Goal: Task Accomplishment & Management: Manage account settings

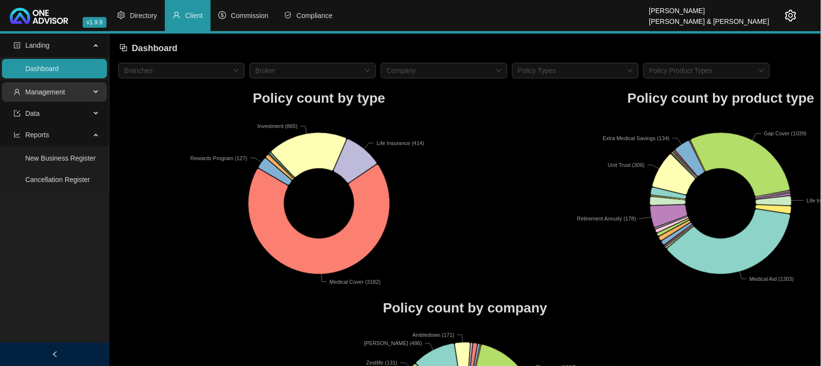
click at [53, 95] on span "Management" at bounding box center [45, 92] width 40 height 8
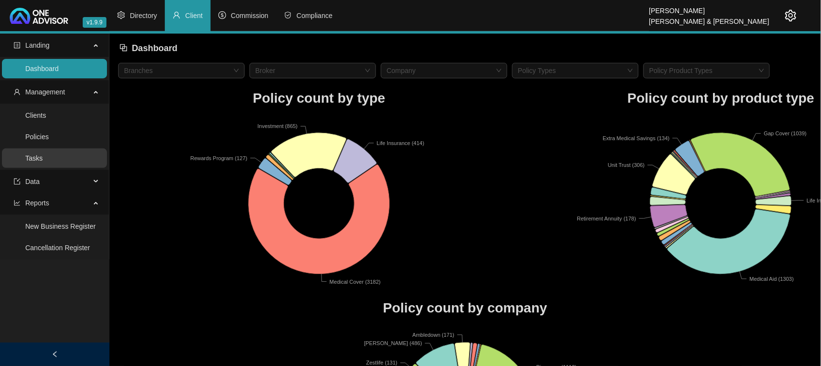
click at [43, 154] on link "Tasks" at bounding box center [34, 158] width 18 height 8
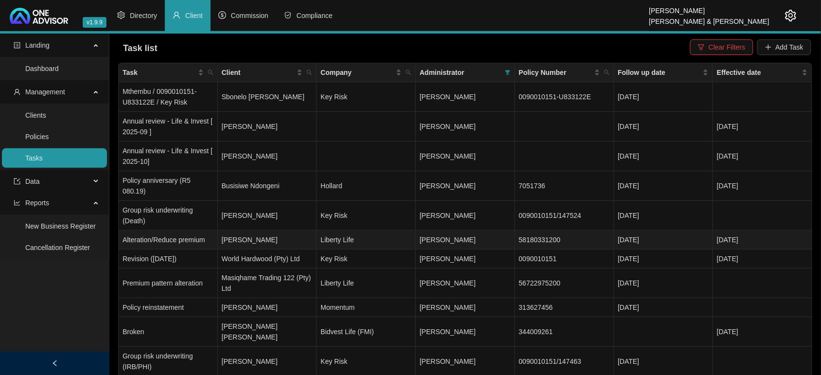
click at [255, 231] on td "[PERSON_NAME]" at bounding box center [267, 240] width 99 height 19
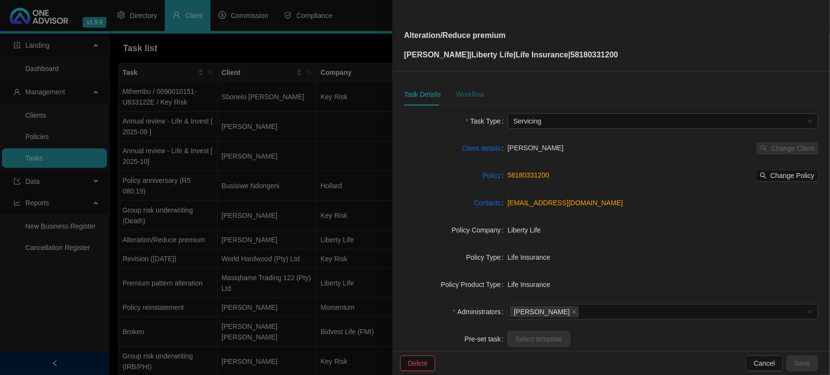
click at [462, 93] on div "Workflow" at bounding box center [470, 94] width 28 height 11
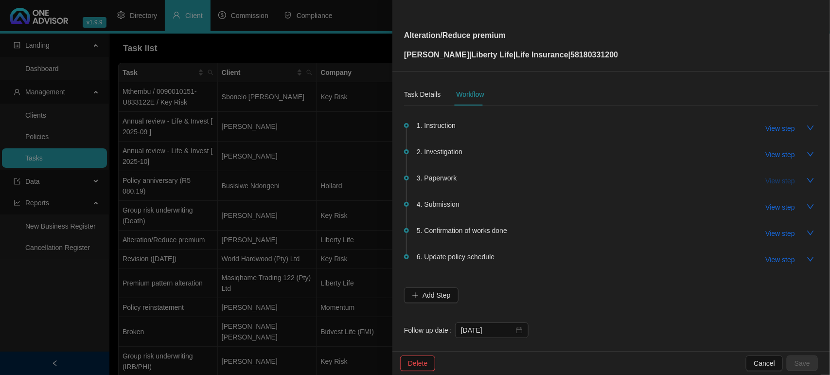
click at [779, 183] on span "View step" at bounding box center [780, 181] width 29 height 11
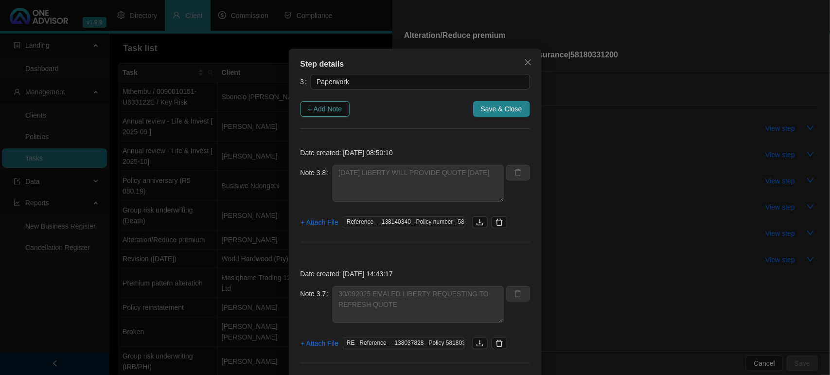
click at [312, 112] on span "+ Add Note" at bounding box center [325, 109] width 34 height 11
type textarea "[DATE] LIBERTY WILL PROVIDE QUOTE [DATE]"
type textarea "30/092025 EMALED LIBERTY REQUESTING TO REFRESH QUOTE"
type textarea "[DATE]- LIBERTY SAID I NEED TO REQUEST THE NEW QUOTE FOR THE EFFECTIVE DATE IN …"
type textarea "[DATE] - CLIENT WANTS THE EFFECTIVE DATE TO BE MOVED TO [DATE] REQUESTED THIS F…"
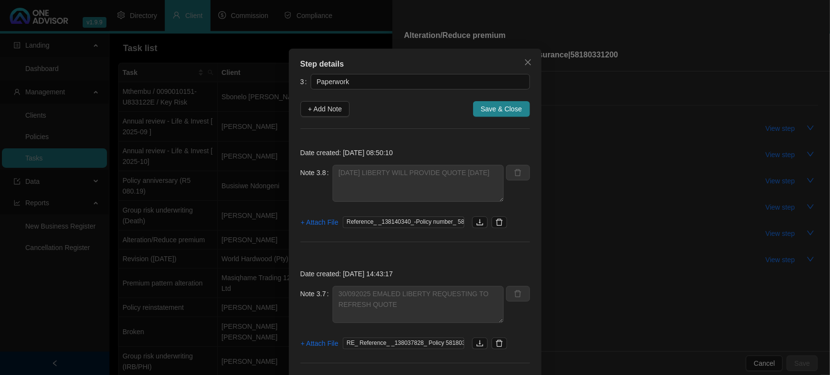
type textarea "[DATE] - FOLLOW UP"
type textarea "[DATE] EMAILED ALTERATION QUOTE TO CLIENT TO REVIEW"
type textarea "[DATE] SPOKE TO [PERSON_NAME] ON TEAMS - HE REVIEWED QUOTE AND SAID I CAN SEND …"
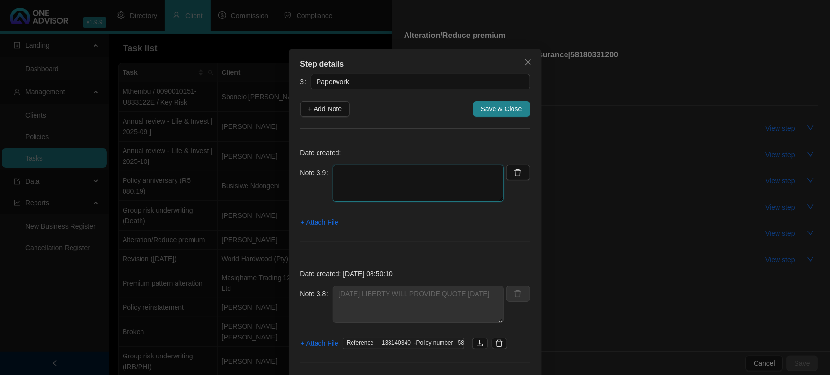
click at [390, 182] on textarea at bounding box center [418, 183] width 171 height 37
click at [318, 219] on span "+ Attach File" at bounding box center [319, 222] width 37 height 11
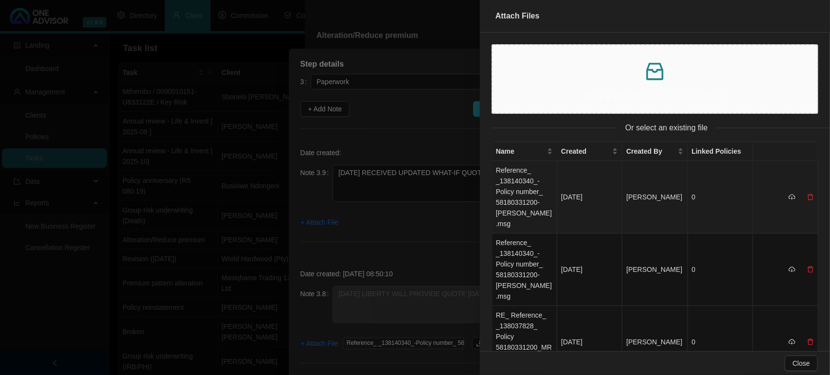
click at [519, 189] on td "Reference_ _138140340_-Policy number_ 58180331200-[PERSON_NAME].msg" at bounding box center [524, 197] width 65 height 72
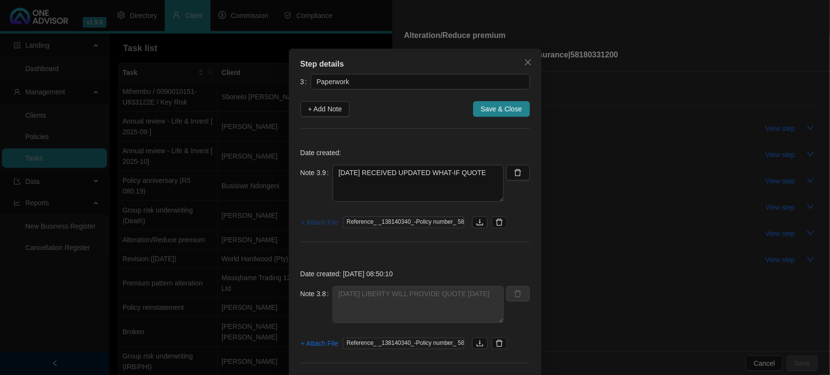
click at [318, 224] on span "+ Attach File" at bounding box center [319, 222] width 37 height 11
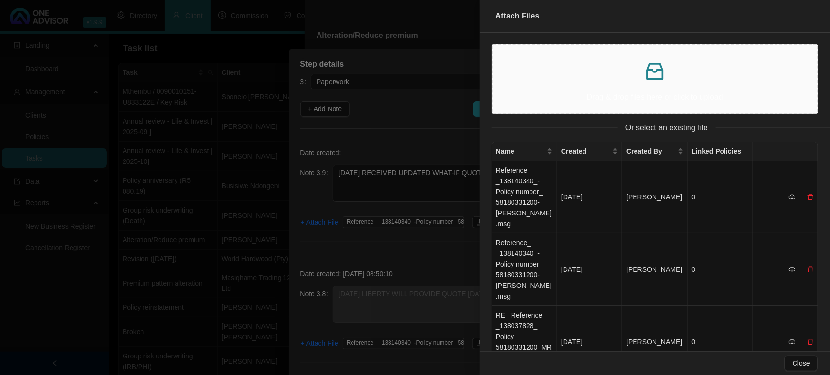
click at [558, 87] on div "Drag & drop files here or click to upload" at bounding box center [654, 79] width 309 height 52
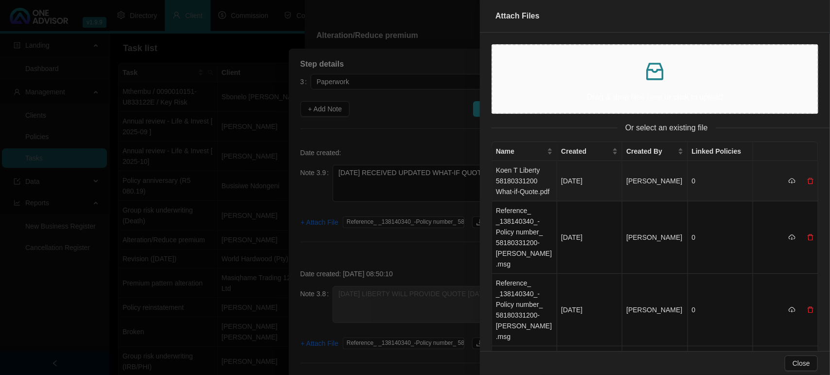
click at [536, 177] on td "Koen T Liberty 58180331200 What-if-Quote.pdf" at bounding box center [524, 181] width 65 height 40
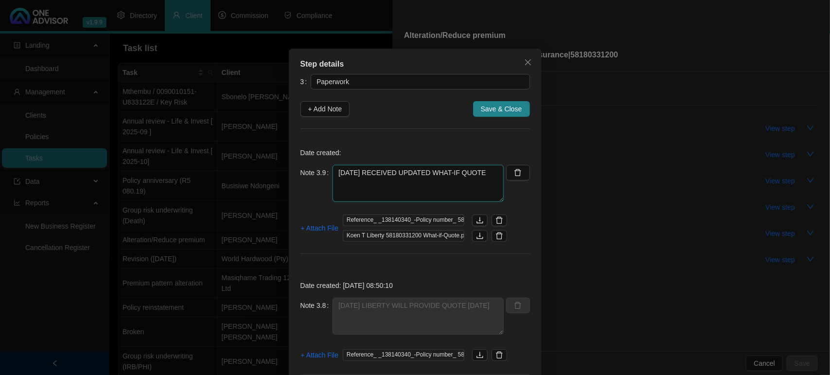
click at [481, 172] on textarea "[DATE] RECEIVED UPDATED WHAT-IF QUOTE" at bounding box center [418, 183] width 171 height 37
type textarea "[DATE] RECEIVED UPDATED WHAT-IF QUOTE EMAILED IT TO THE CLIENT FOR SIGNATURE"
click at [304, 229] on span "+ Attach File" at bounding box center [319, 228] width 37 height 11
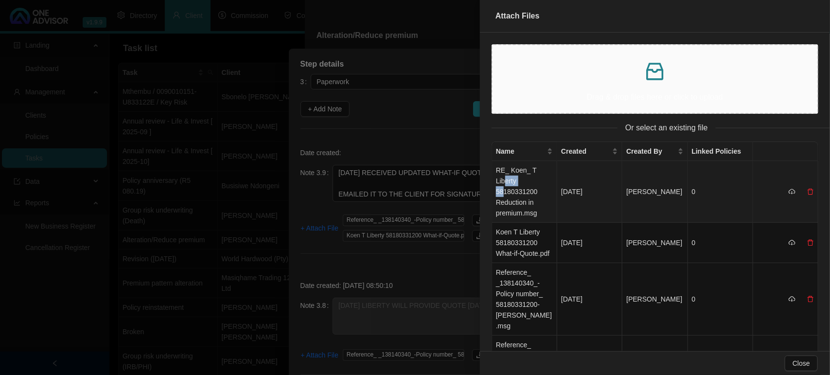
click at [505, 186] on td "RE_ Koen_ T Liberty 58180331200 Reduction in premium.msg" at bounding box center [524, 192] width 65 height 62
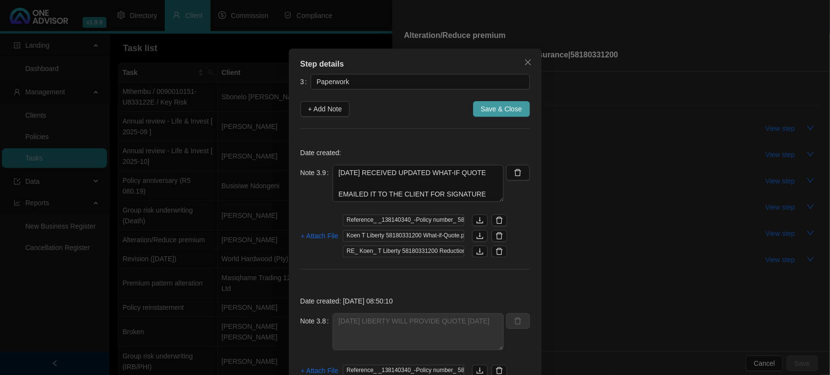
click at [486, 105] on span "Save & Close" at bounding box center [501, 109] width 41 height 11
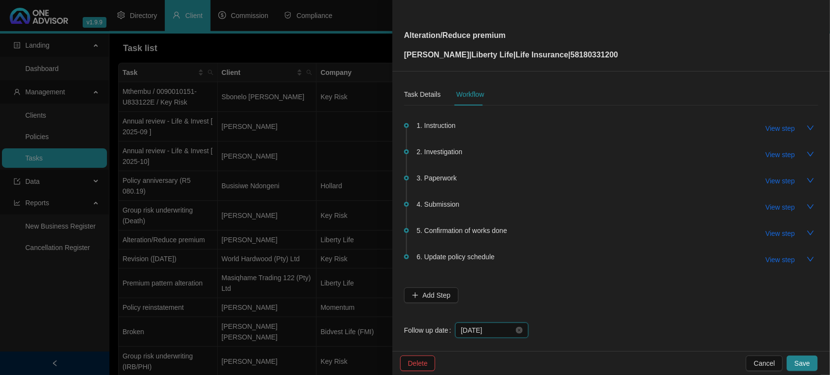
click at [502, 330] on input "[DATE]" at bounding box center [487, 330] width 53 height 11
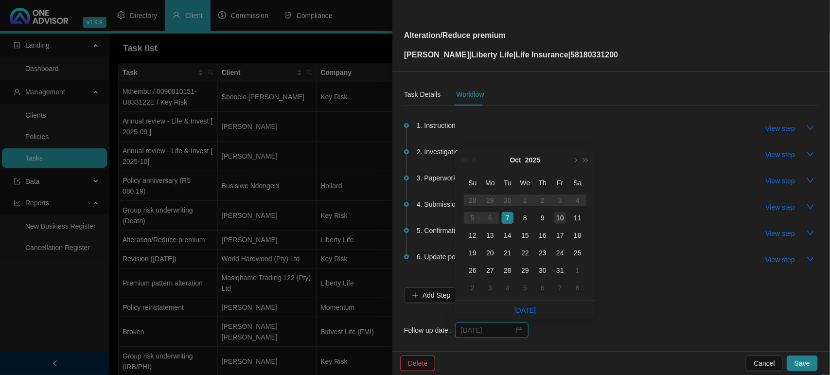
type input "[DATE]"
click at [563, 219] on div "10" at bounding box center [560, 218] width 12 height 12
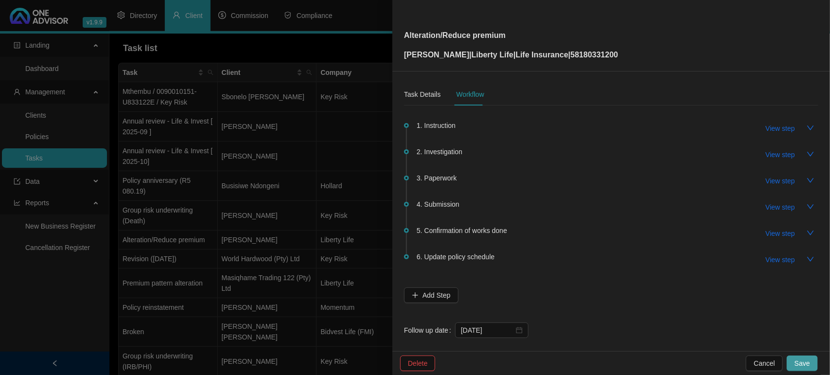
click at [806, 356] on button "Save" at bounding box center [802, 363] width 31 height 16
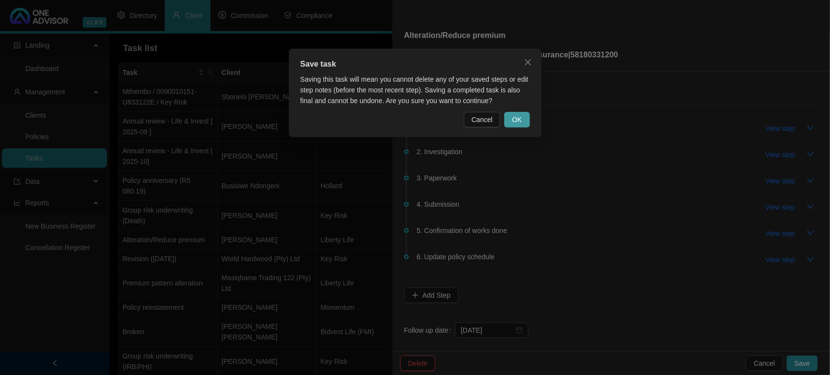
click at [521, 120] on span "OK" at bounding box center [517, 119] width 10 height 11
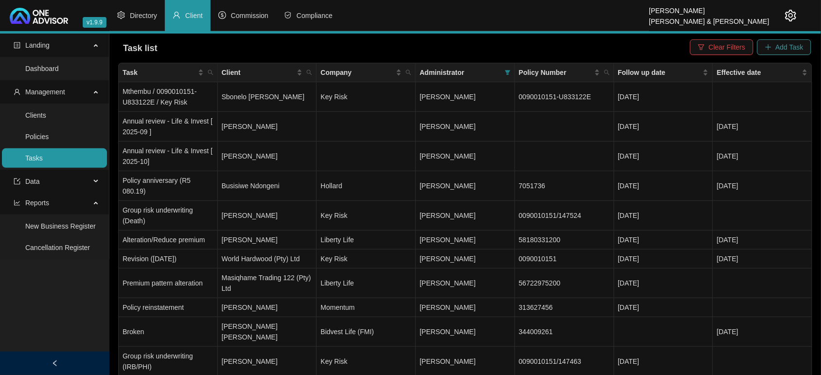
click at [793, 53] on button "Add Task" at bounding box center [784, 47] width 54 height 16
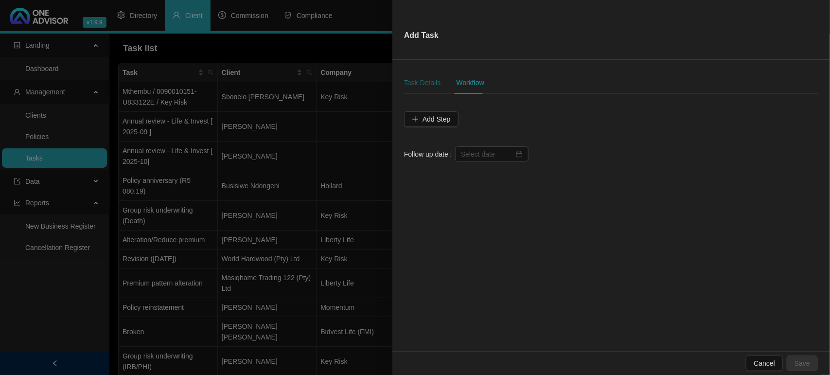
click at [408, 81] on div "Task Details" at bounding box center [422, 82] width 36 height 11
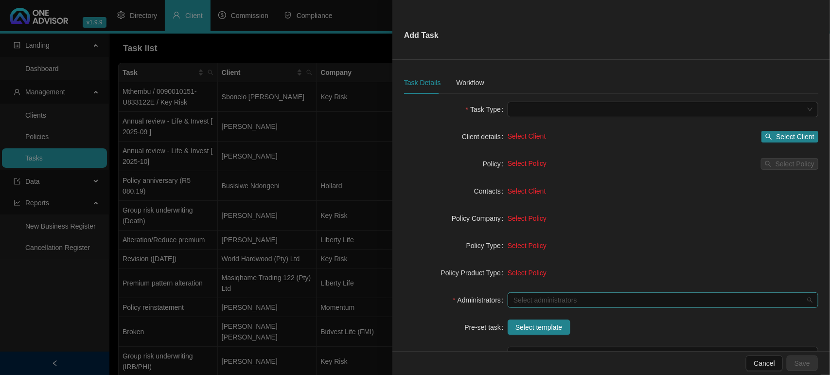
click at [555, 300] on div at bounding box center [658, 300] width 297 height 7
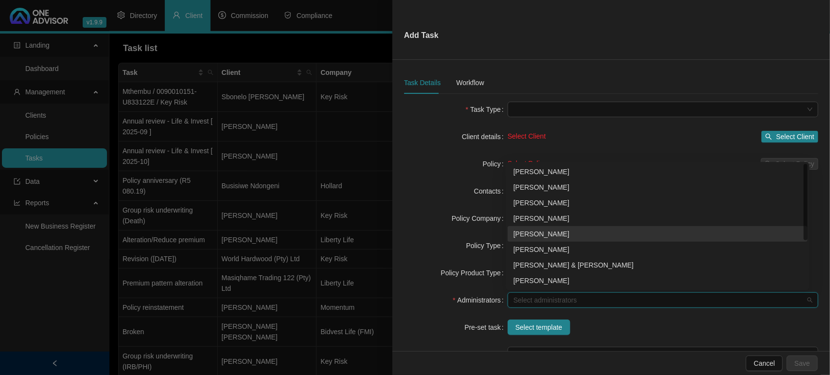
click at [521, 230] on div "[PERSON_NAME]" at bounding box center [658, 234] width 288 height 11
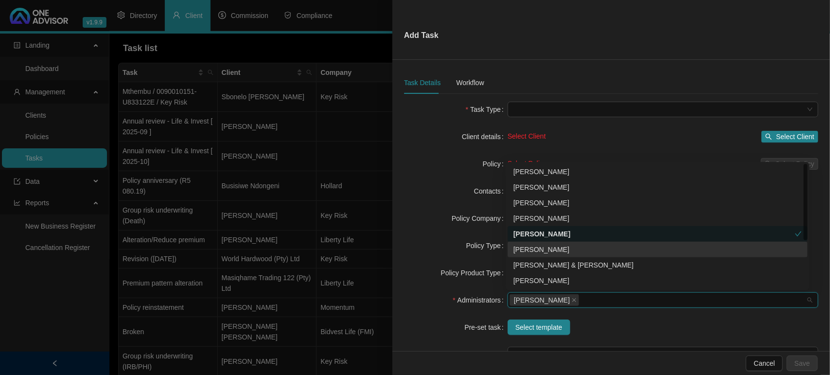
scroll to position [78, 0]
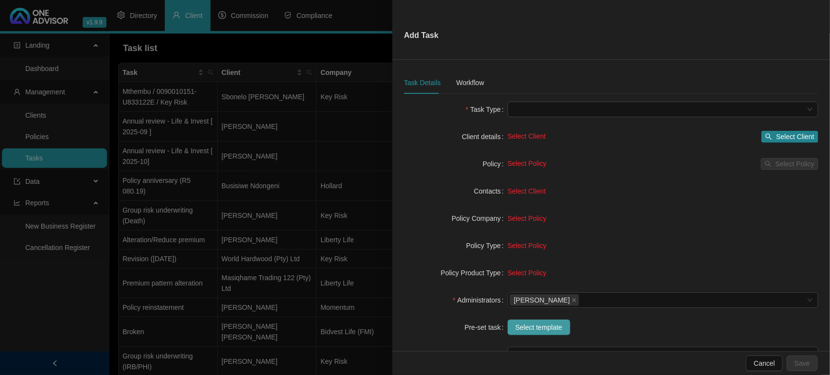
click at [523, 329] on span "Select template" at bounding box center [538, 327] width 47 height 11
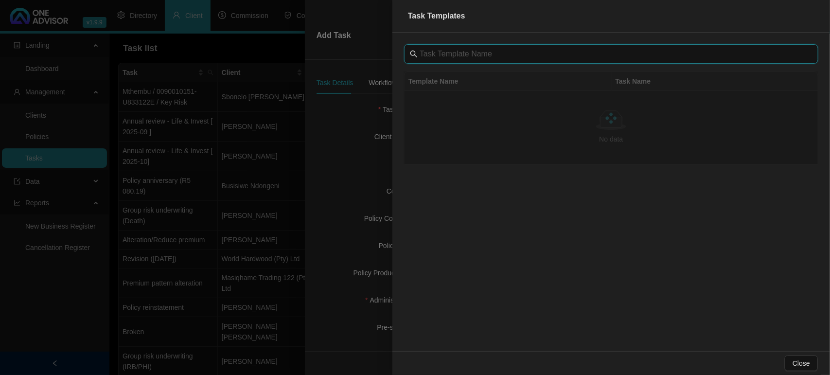
click at [455, 59] on input "text" at bounding box center [612, 54] width 385 height 12
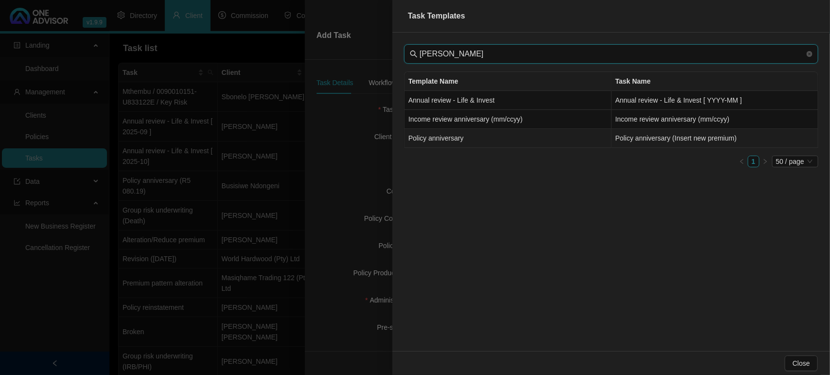
type input "[PERSON_NAME]"
click at [465, 138] on td "Policy anniversary" at bounding box center [508, 138] width 207 height 19
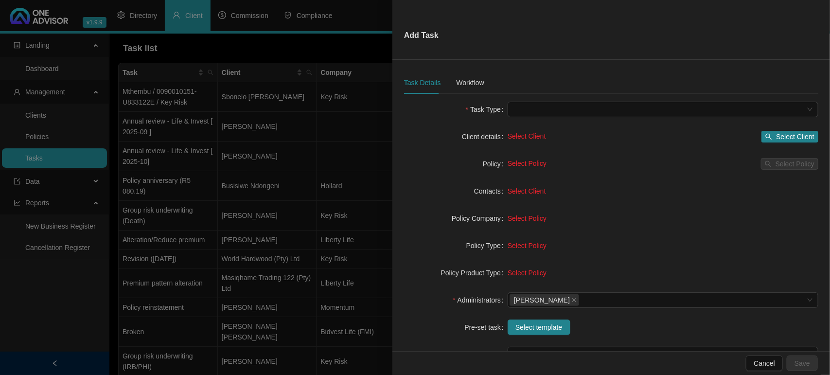
type input "Policy anniversary (Insert new premium)"
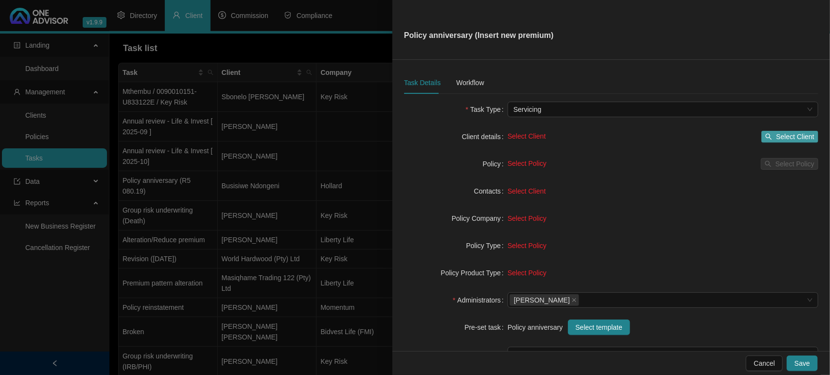
click at [777, 137] on span "Select Client" at bounding box center [795, 136] width 38 height 11
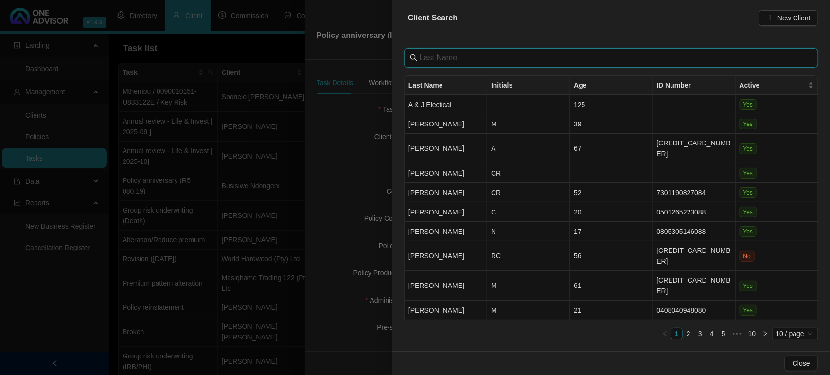
click at [506, 52] on input "text" at bounding box center [612, 58] width 385 height 12
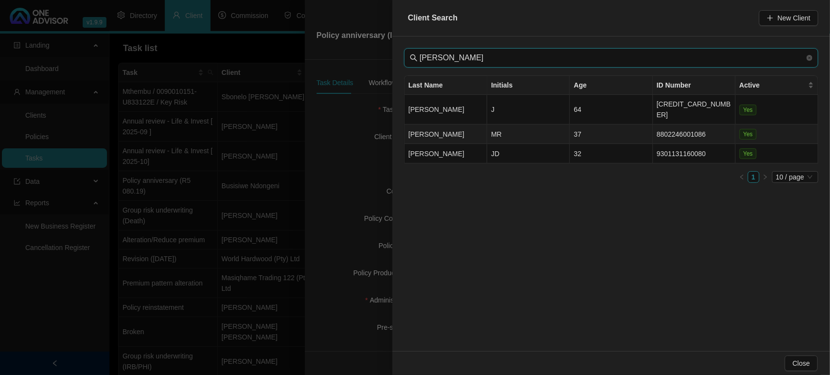
type input "[PERSON_NAME]"
click at [461, 127] on td "[PERSON_NAME]" at bounding box center [446, 133] width 83 height 19
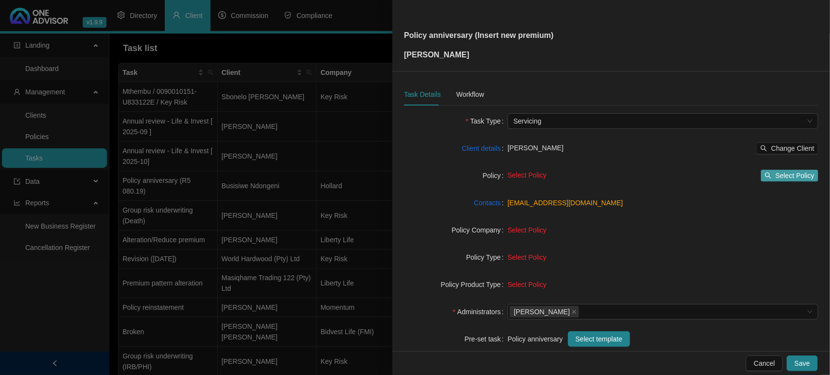
click at [788, 172] on span "Select Policy" at bounding box center [795, 175] width 39 height 11
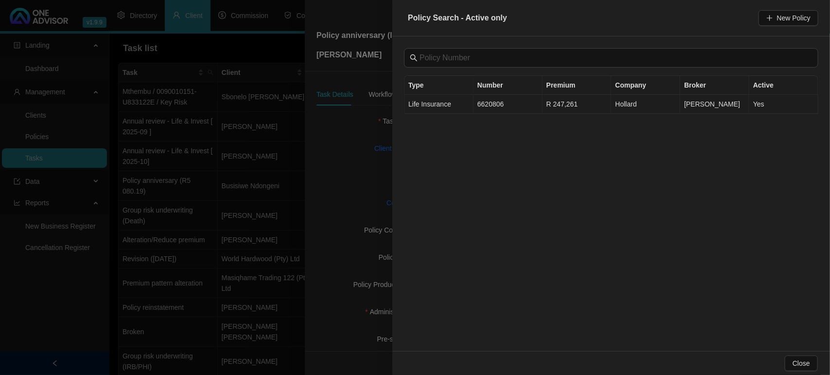
click at [522, 103] on td "6620806" at bounding box center [508, 104] width 69 height 19
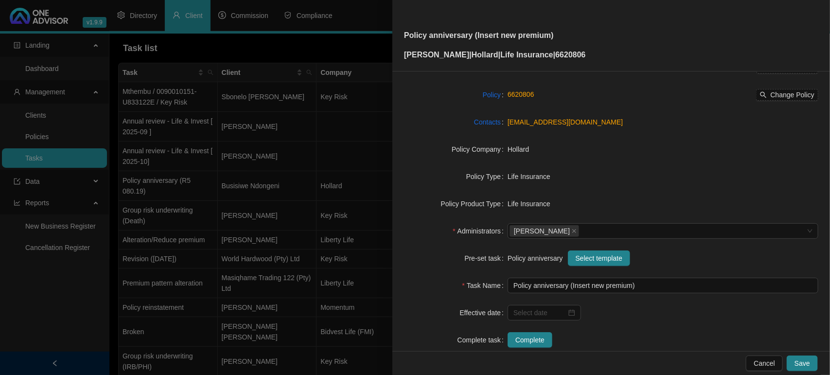
scroll to position [101, 0]
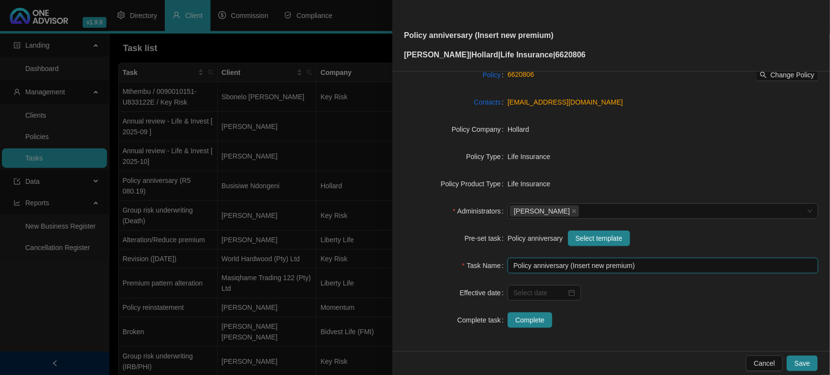
drag, startPoint x: 590, startPoint y: 268, endPoint x: 595, endPoint y: 268, distance: 4.9
click at [590, 268] on input "Policy anniversary (Insert new premium)" at bounding box center [663, 266] width 311 height 16
click at [628, 265] on input "Policy anniversary (Insert new premium)" at bounding box center [663, 266] width 311 height 16
type input "Policy anniversary (R2 633.10)"
click at [537, 296] on input at bounding box center [540, 292] width 53 height 11
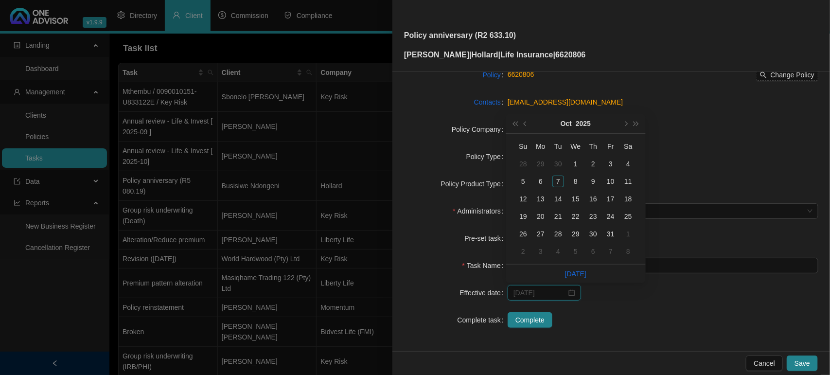
type input "[DATE]"
click at [619, 121] on div "[DATE]" at bounding box center [576, 123] width 89 height 19
click at [621, 119] on button "next-year" at bounding box center [625, 123] width 11 height 19
click at [623, 118] on button "next-year" at bounding box center [625, 123] width 11 height 19
type input "[DATE]"
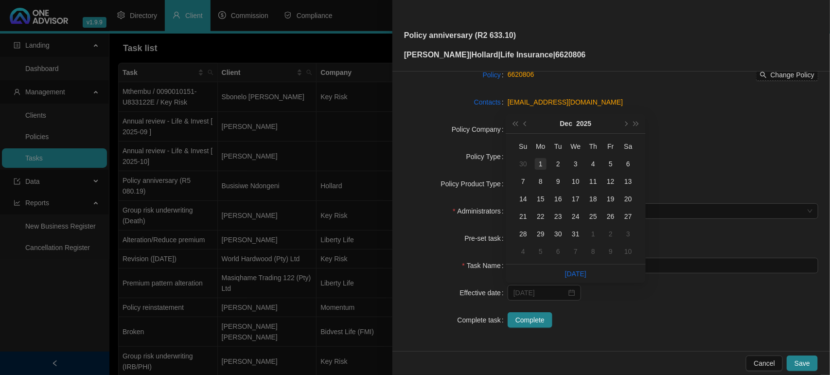
click at [547, 161] on td "1" at bounding box center [541, 164] width 18 height 18
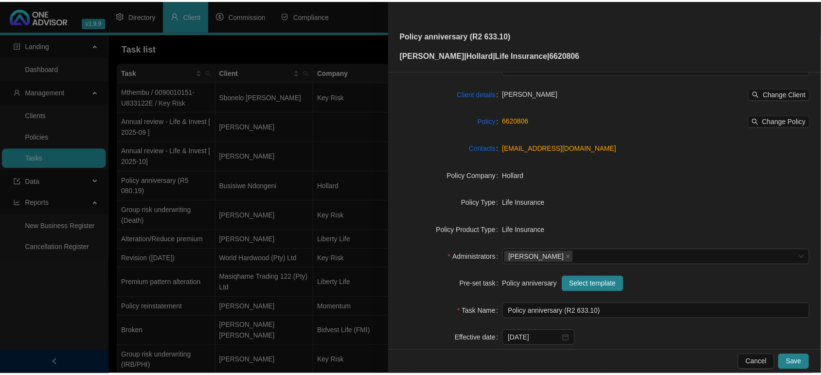
scroll to position [0, 0]
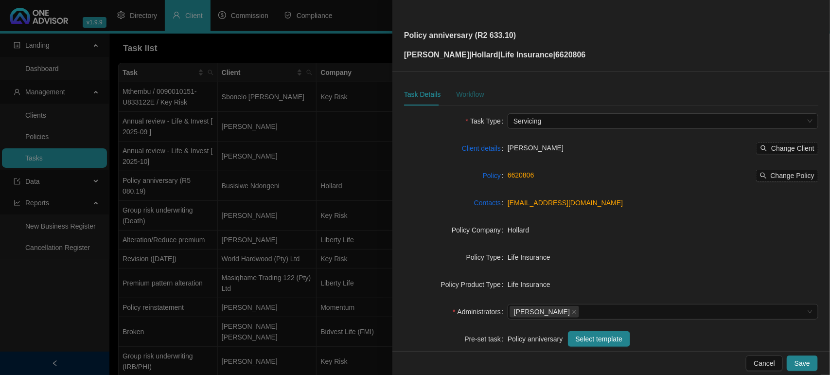
click at [480, 90] on div "Workflow" at bounding box center [470, 94] width 28 height 11
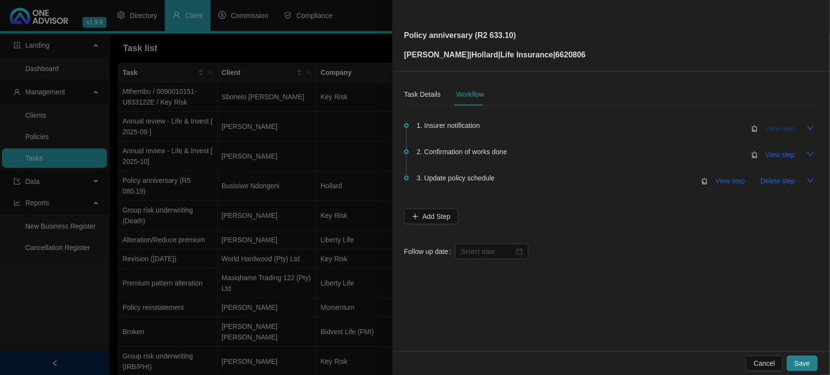
click at [788, 127] on span "View step" at bounding box center [780, 128] width 29 height 11
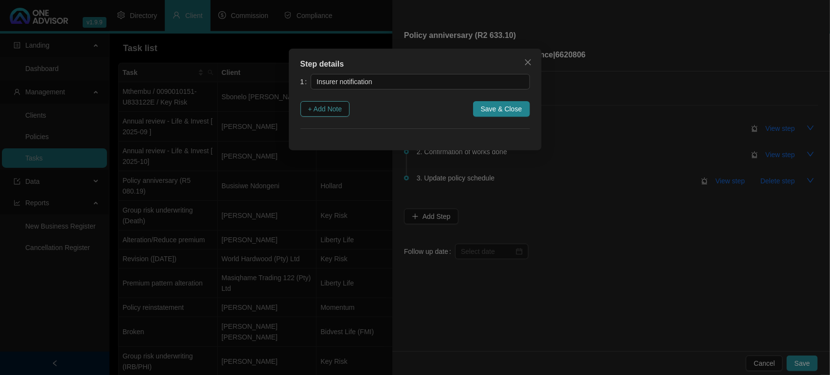
drag, startPoint x: 324, startPoint y: 107, endPoint x: 339, endPoint y: 113, distance: 16.8
click at [323, 106] on span "+ Add Note" at bounding box center [325, 109] width 34 height 11
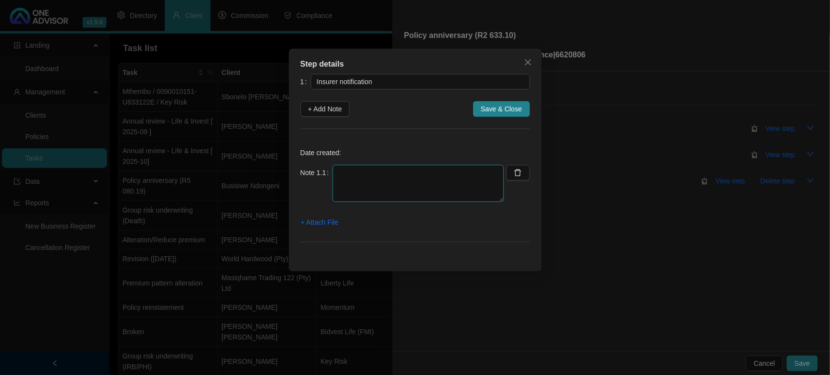
click at [416, 185] on textarea at bounding box center [418, 183] width 171 height 37
type textarea "Received Anniversary Projected Letter"
click at [320, 223] on span "+ Attach File" at bounding box center [319, 222] width 37 height 11
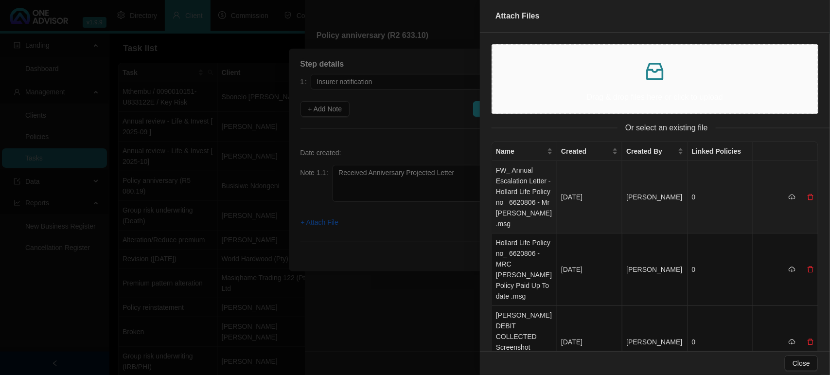
click at [529, 180] on td "FW_ Annual Escalation Letter - Hollard Life Policy no_ 6620806 - Mr [PERSON_NAM…" at bounding box center [524, 197] width 65 height 72
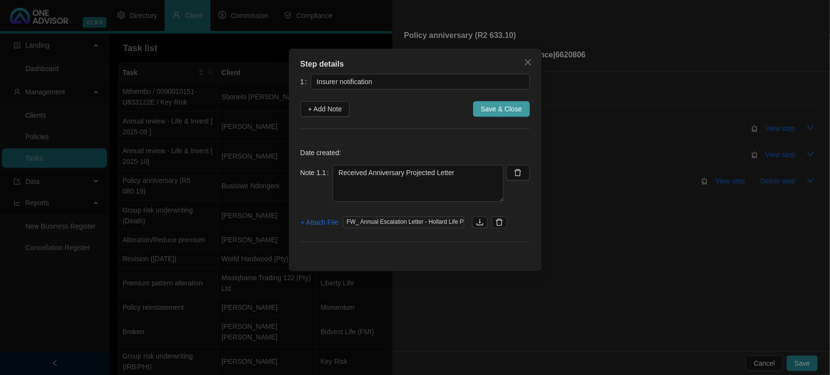
click at [494, 107] on span "Save & Close" at bounding box center [501, 109] width 41 height 11
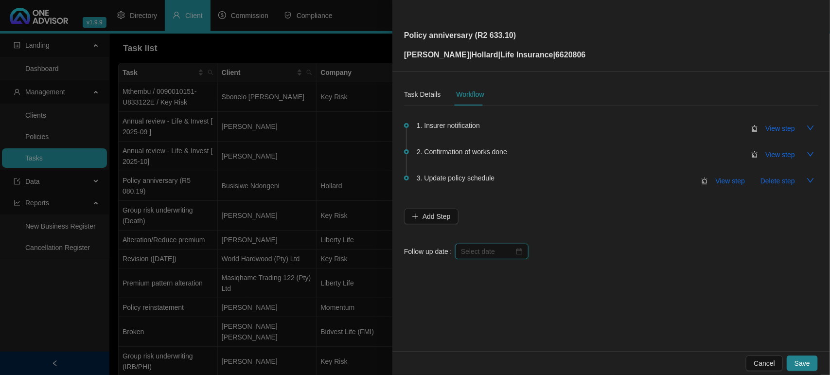
click at [493, 252] on input at bounding box center [487, 251] width 53 height 11
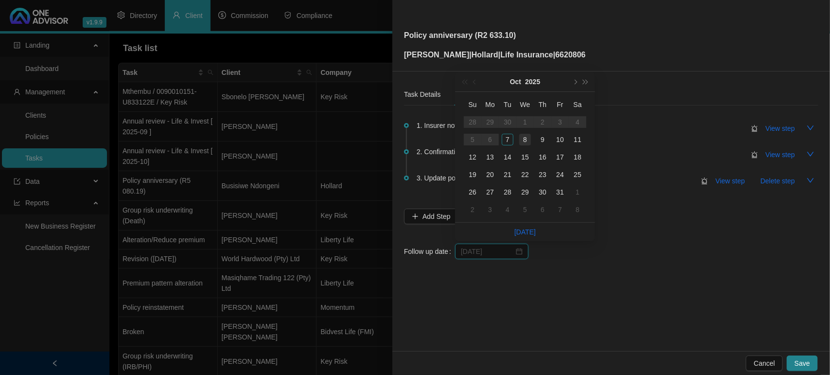
type input "[DATE]"
click at [574, 81] on span "next-year" at bounding box center [574, 81] width 5 height 5
type input "[DATE]"
click at [502, 154] on div "11" at bounding box center [508, 157] width 12 height 12
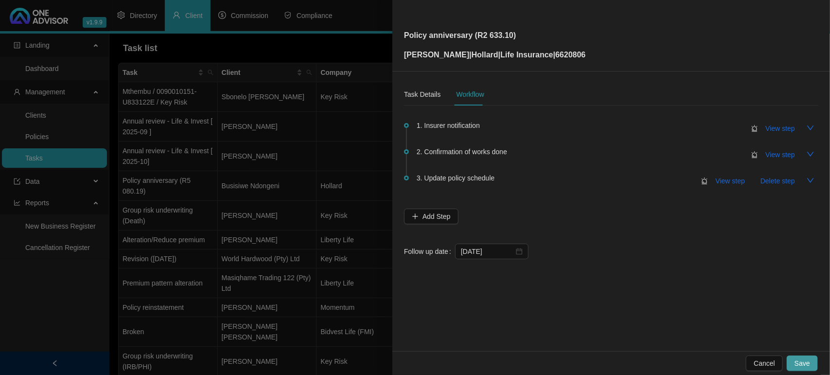
click at [817, 361] on button "Save" at bounding box center [802, 363] width 31 height 16
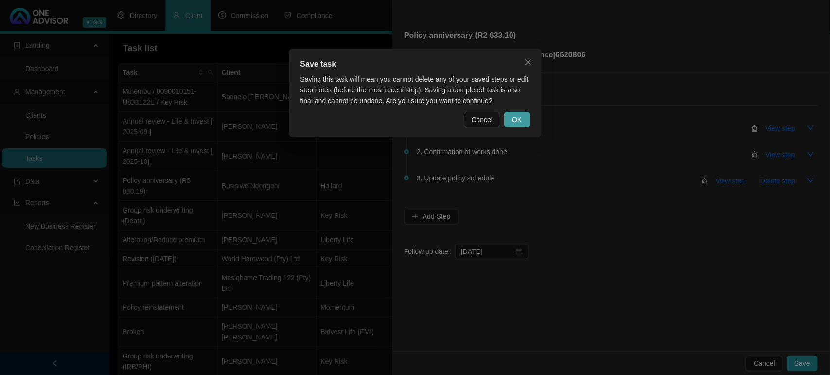
click at [517, 115] on span "OK" at bounding box center [517, 119] width 10 height 11
